Goal: Information Seeking & Learning: Check status

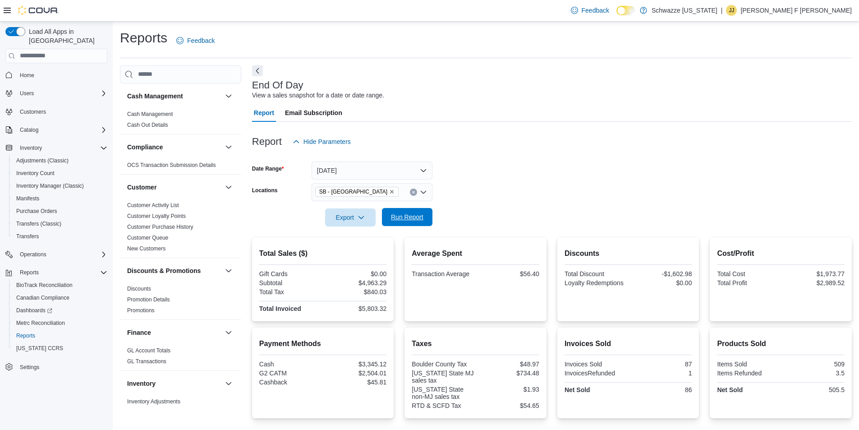
scroll to position [119, 0]
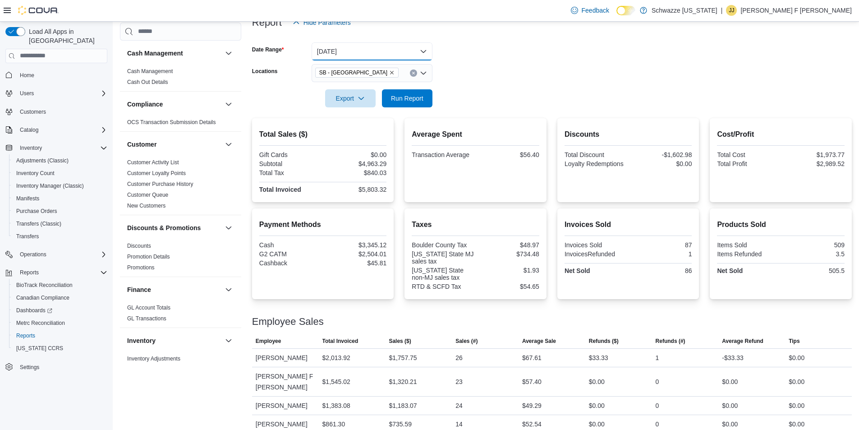
click at [380, 46] on button "[DATE]" at bounding box center [372, 51] width 121 height 18
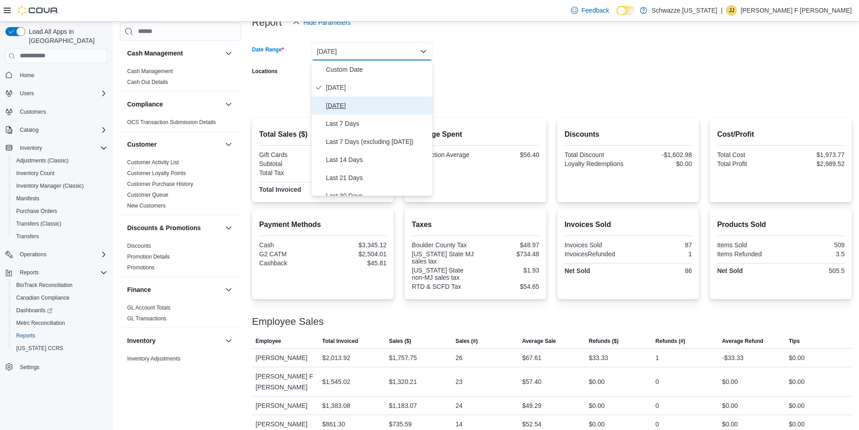
click at [349, 105] on span "[DATE]" at bounding box center [377, 105] width 103 height 11
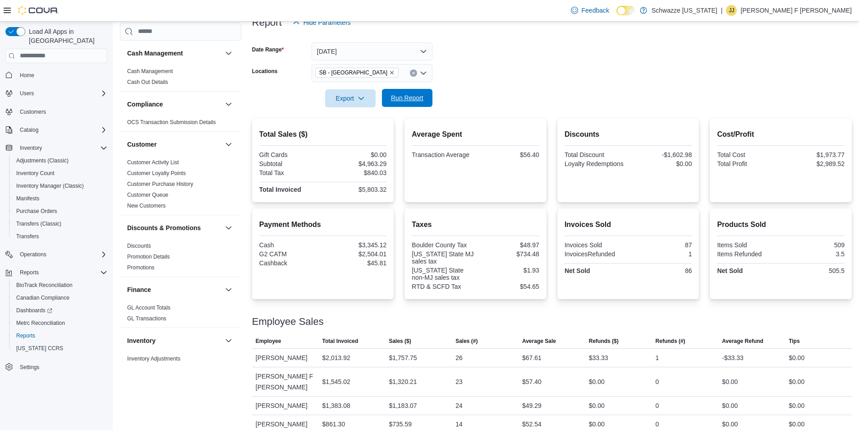
click at [401, 96] on span "Run Report" at bounding box center [407, 97] width 32 height 9
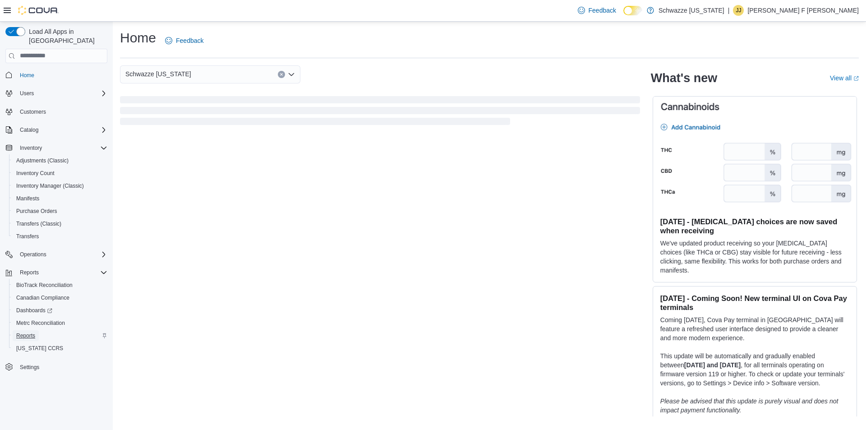
click at [27, 332] on span "Reports" at bounding box center [25, 335] width 19 height 7
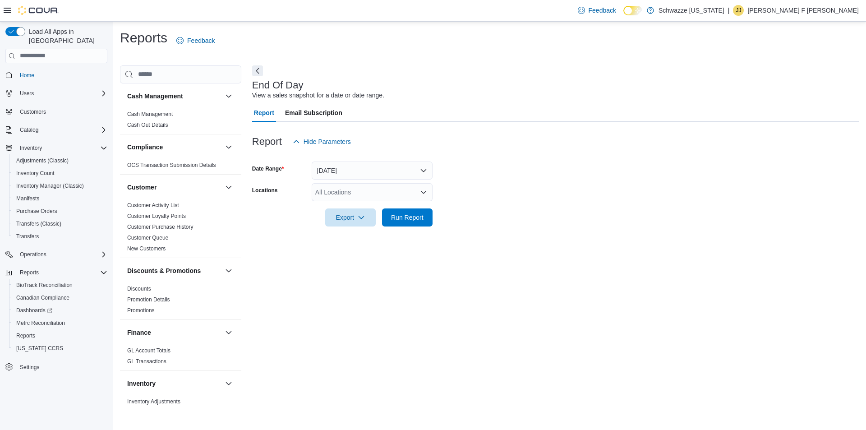
drag, startPoint x: 356, startPoint y: 192, endPoint x: 356, endPoint y: 187, distance: 5.9
click at [356, 194] on div "All Locations" at bounding box center [372, 192] width 121 height 18
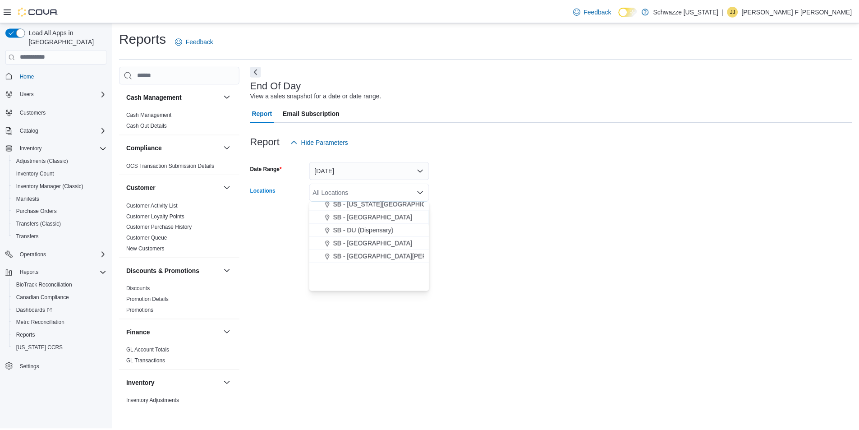
scroll to position [270, 0]
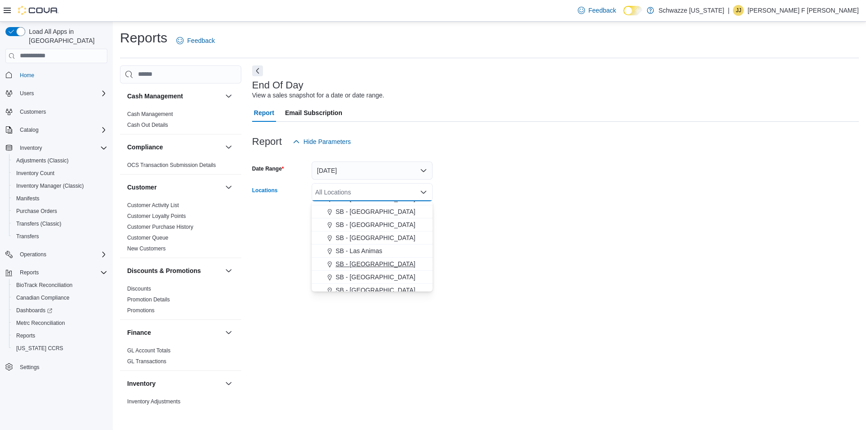
click at [377, 264] on span "SB - [GEOGRAPHIC_DATA]" at bounding box center [375, 263] width 80 height 9
click at [609, 158] on div at bounding box center [555, 156] width 606 height 11
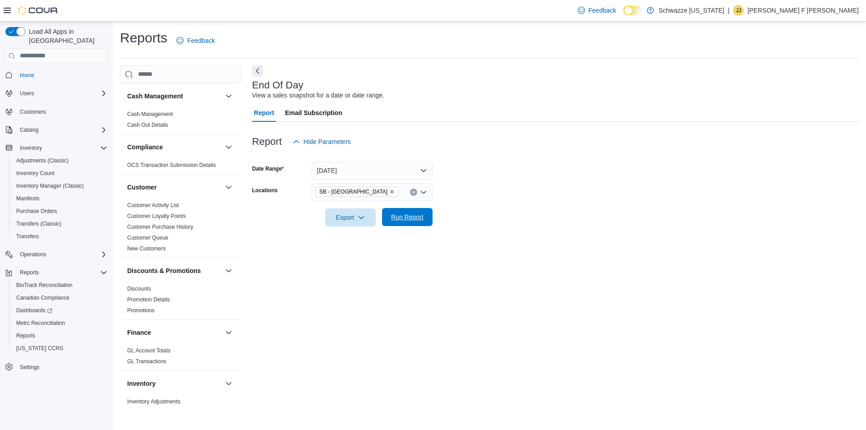
click at [415, 208] on span "Run Report" at bounding box center [407, 217] width 40 height 18
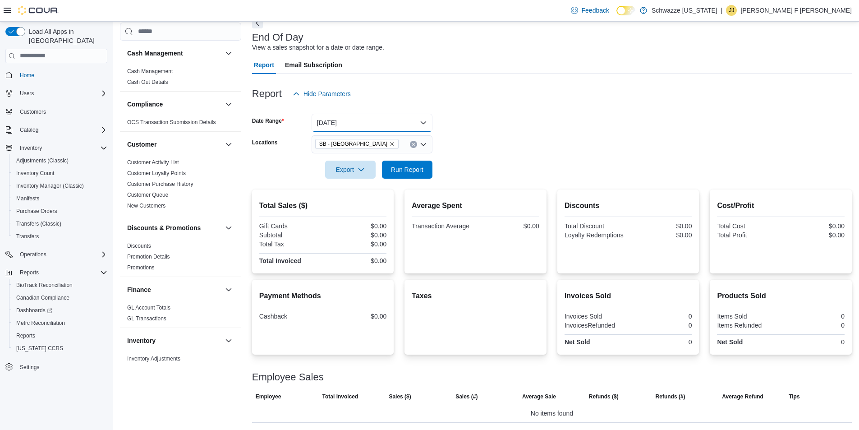
click at [389, 114] on button "[DATE]" at bounding box center [372, 123] width 121 height 18
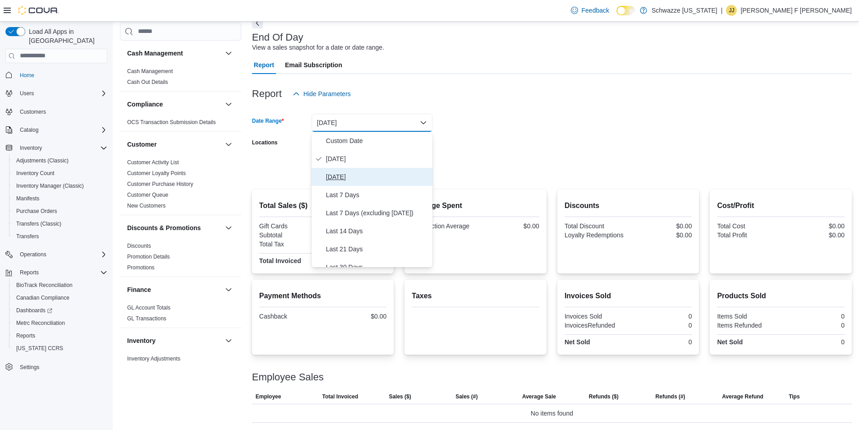
click at [348, 177] on span "[DATE]" at bounding box center [377, 176] width 103 height 11
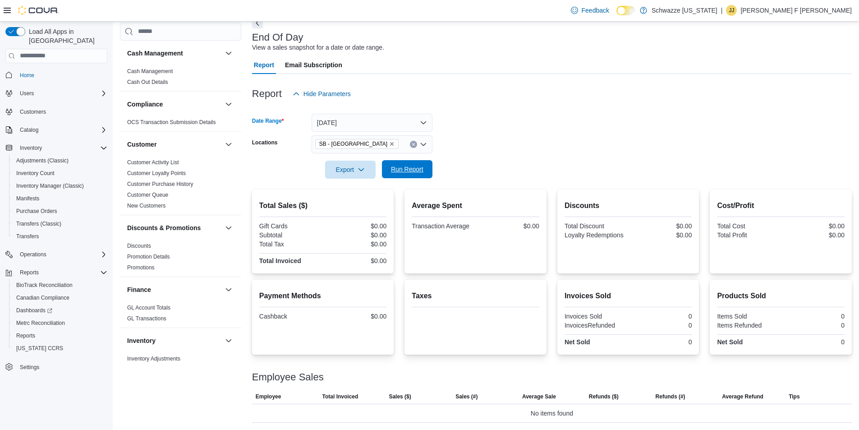
click at [405, 172] on span "Run Report" at bounding box center [407, 169] width 32 height 9
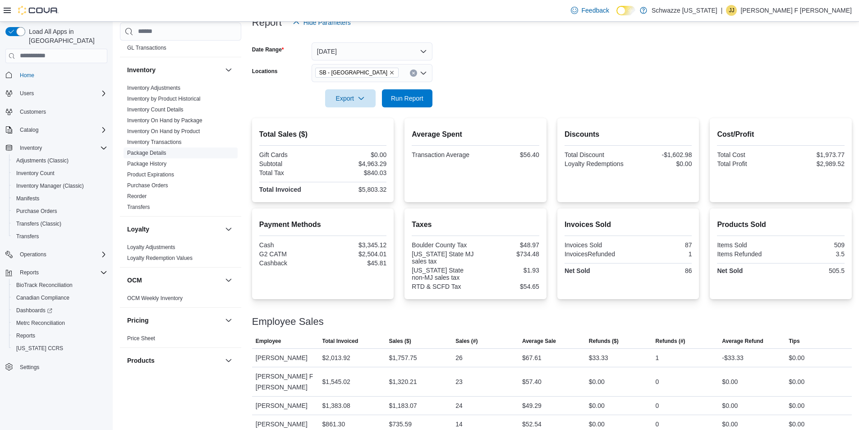
scroll to position [541, 0]
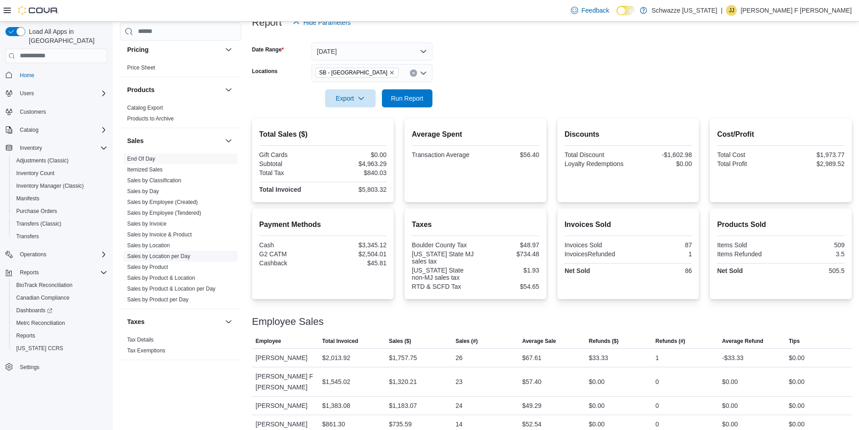
click at [179, 258] on link "Sales by Location per Day" at bounding box center [158, 256] width 63 height 6
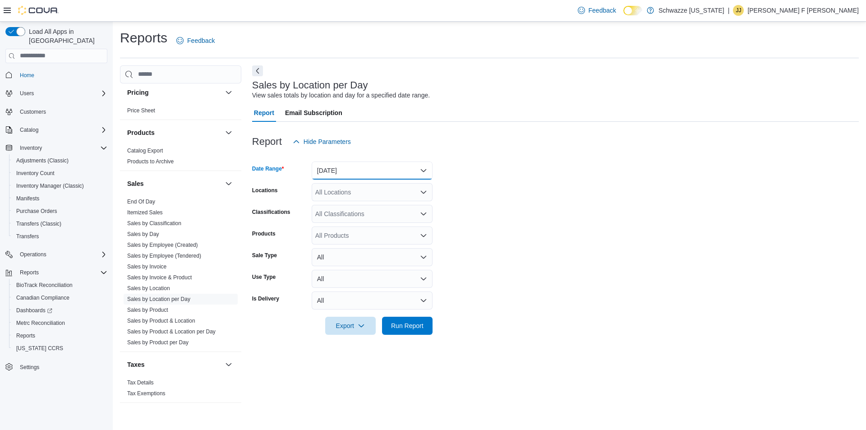
click at [359, 171] on button "[DATE]" at bounding box center [372, 170] width 121 height 18
click at [350, 198] on div "All Locations" at bounding box center [372, 192] width 121 height 18
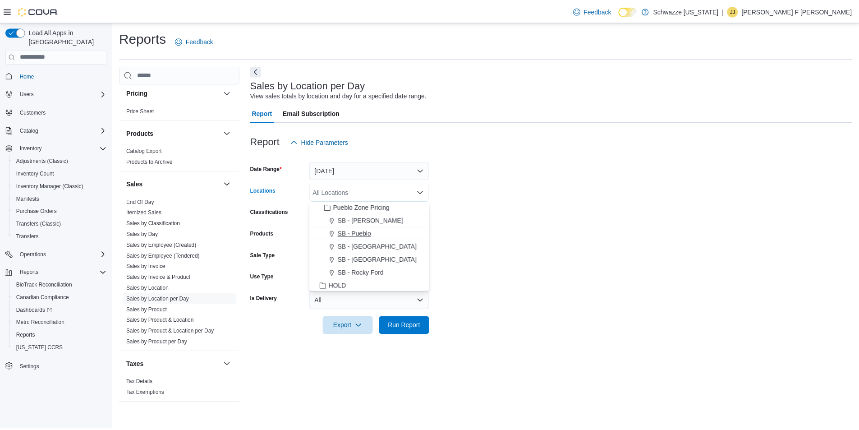
scroll to position [270, 0]
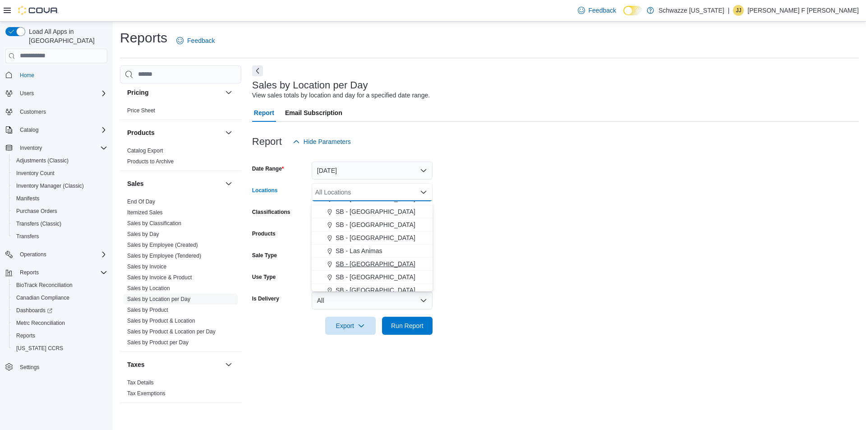
click at [372, 261] on span "SB - [GEOGRAPHIC_DATA]" at bounding box center [375, 263] width 80 height 9
click at [536, 231] on form "Date Range Yesterday Locations SB - Longmont Combo box. Selected. SB - Longmont…" at bounding box center [555, 243] width 606 height 184
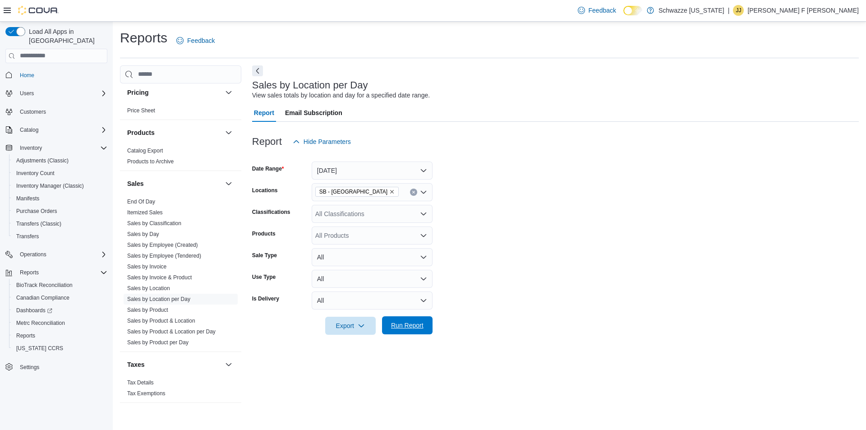
click at [409, 328] on span "Run Report" at bounding box center [407, 325] width 32 height 9
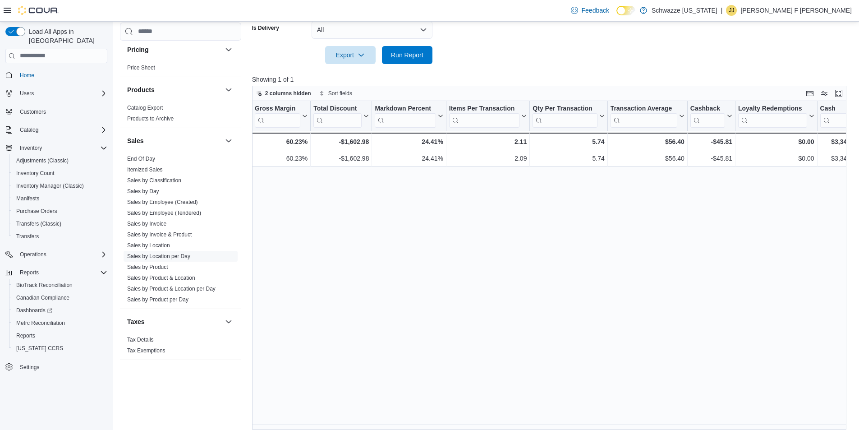
scroll to position [0, 639]
click at [130, 161] on link "End Of Day" at bounding box center [141, 159] width 28 height 6
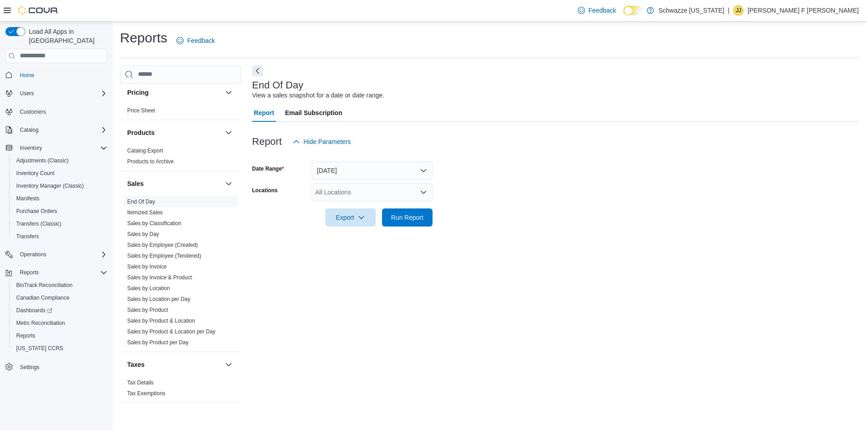
click at [389, 194] on div "All Locations" at bounding box center [372, 192] width 121 height 18
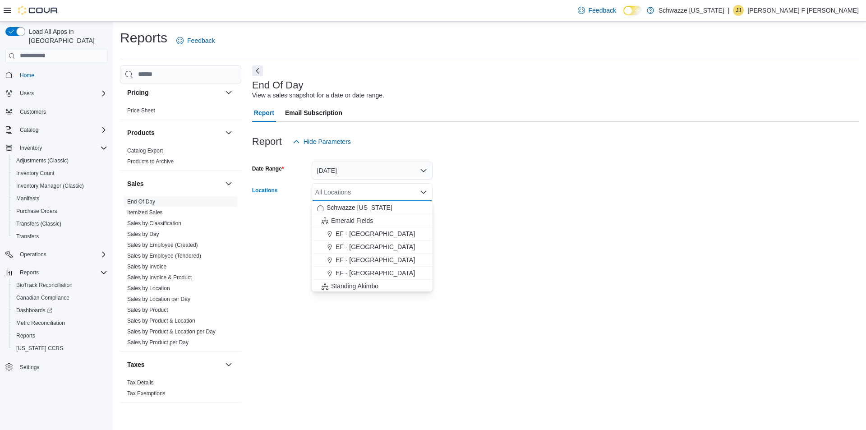
click at [550, 147] on div "Report Hide Parameters" at bounding box center [555, 142] width 606 height 18
